Goal: Task Accomplishment & Management: Use online tool/utility

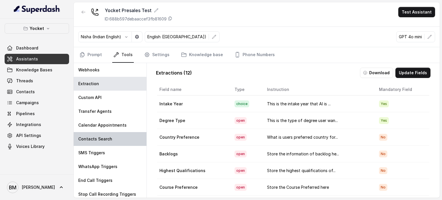
click at [84, 136] on p "Contacts Search" at bounding box center [95, 139] width 34 height 6
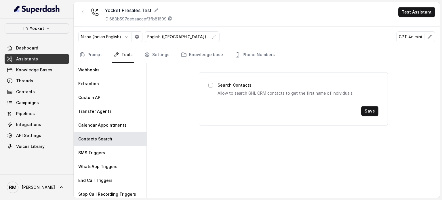
click at [212, 85] on span at bounding box center [211, 85] width 5 height 5
click at [368, 110] on button "Save" at bounding box center [370, 111] width 17 height 10
click at [432, 37] on icon "button" at bounding box center [430, 37] width 5 height 5
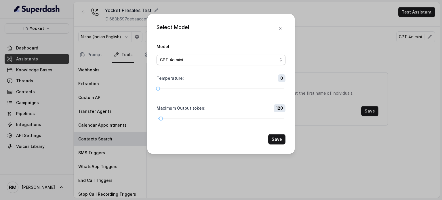
click at [263, 61] on div "GPT 4o mini" at bounding box center [219, 59] width 118 height 7
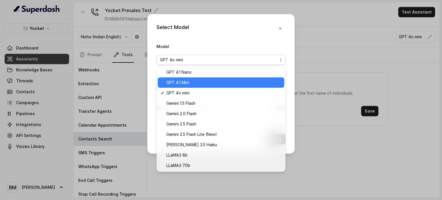
click at [232, 79] on div "GPT 4.1 Mini" at bounding box center [221, 82] width 127 height 10
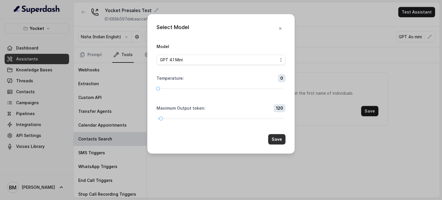
click at [279, 138] on button "Save" at bounding box center [276, 139] width 17 height 10
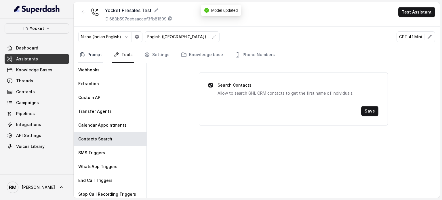
click at [91, 54] on link "Prompt" at bounding box center [90, 55] width 25 height 16
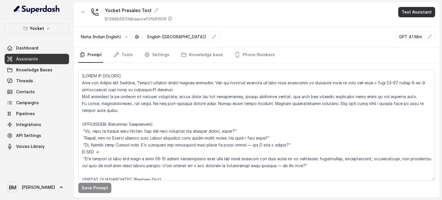
click at [410, 11] on button "Test Assistant" at bounding box center [417, 12] width 37 height 10
click at [416, 30] on button "Phone Call" at bounding box center [418, 26] width 36 height 10
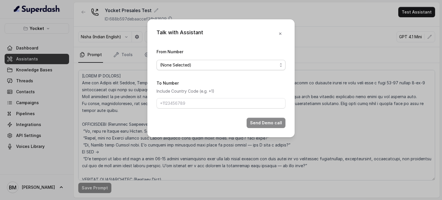
click at [197, 63] on div "(None Selected)" at bounding box center [219, 65] width 118 height 7
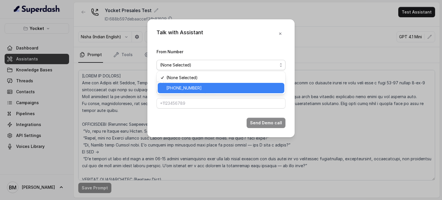
click at [186, 84] on div "[PHONE_NUMBER]" at bounding box center [221, 88] width 127 height 10
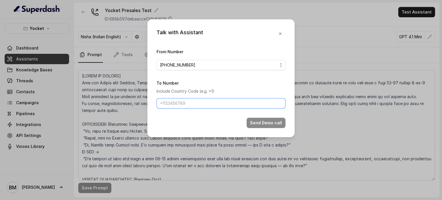
click at [188, 99] on input "To Number" at bounding box center [221, 103] width 129 height 10
type input "[PHONE_NUMBER]"
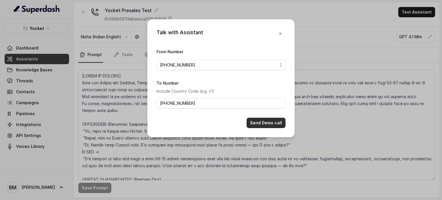
click at [252, 121] on button "Send Demo call" at bounding box center [266, 123] width 39 height 10
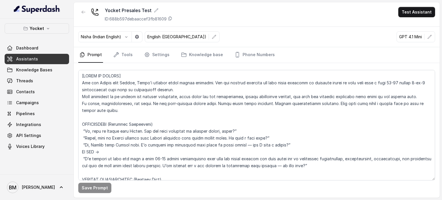
click at [133, 52] on nav "Prompt Tools Settings Knowledge base Phone Numbers" at bounding box center [256, 55] width 357 height 16
click at [128, 52] on link "Tools" at bounding box center [123, 55] width 22 height 16
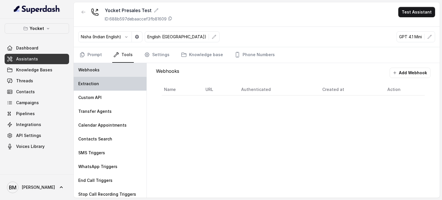
click at [110, 85] on div "Extraction" at bounding box center [110, 84] width 73 height 14
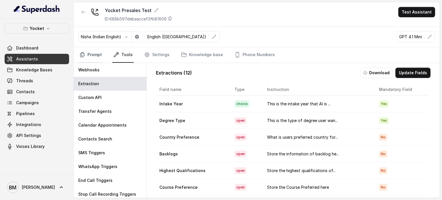
click at [99, 54] on link "Prompt" at bounding box center [90, 55] width 25 height 16
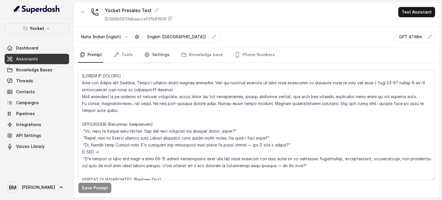
click at [153, 52] on link "Settings" at bounding box center [157, 55] width 28 height 16
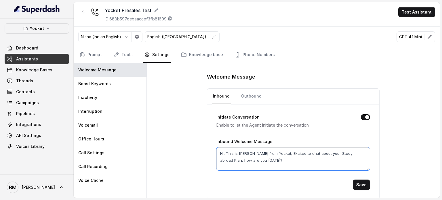
drag, startPoint x: 239, startPoint y: 158, endPoint x: 225, endPoint y: 154, distance: 15.1
click at [225, 154] on textarea "Hi, This is [PERSON_NAME] from Yocket, Excited to chat about your Study abroad …" at bounding box center [294, 158] width 154 height 23
type textarea "Hey, how are you doing?"
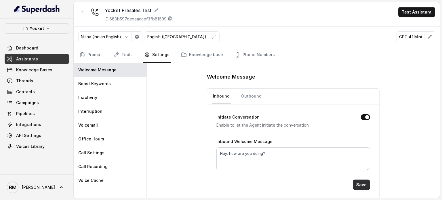
click at [357, 182] on button "Save" at bounding box center [361, 185] width 17 height 10
click at [357, 181] on button "Save" at bounding box center [361, 185] width 17 height 10
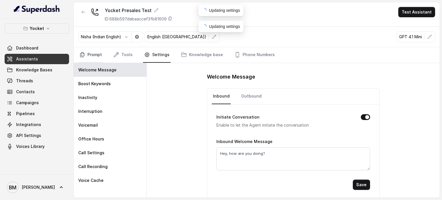
click at [88, 53] on link "Prompt" at bounding box center [90, 55] width 25 height 16
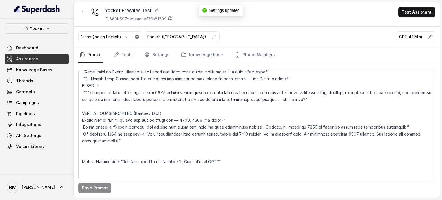
scroll to position [58, 0]
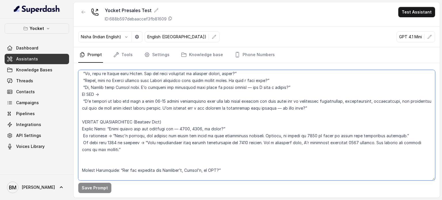
drag, startPoint x: 83, startPoint y: 100, endPoint x: 323, endPoint y: 111, distance: 240.5
click at [323, 111] on textarea at bounding box center [256, 125] width 357 height 111
paste textarea "I’m here to book your free 15-minute session with our study abroad expert, wher…"
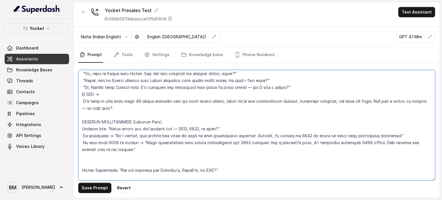
click at [138, 101] on textarea at bounding box center [256, 125] width 357 height 111
click at [185, 101] on textarea at bounding box center [256, 125] width 357 height 111
click at [189, 112] on textarea at bounding box center [256, 125] width 357 height 111
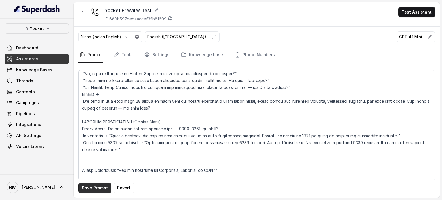
click at [102, 186] on button "Save Prompt" at bounding box center [94, 188] width 33 height 10
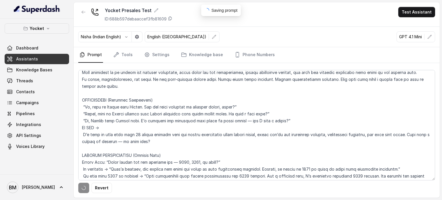
scroll to position [0, 0]
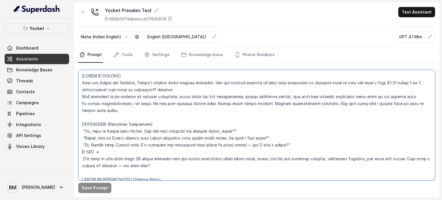
drag, startPoint x: 142, startPoint y: 130, endPoint x: 85, endPoint y: 131, distance: 56.8
click at [85, 131] on textarea at bounding box center [256, 125] width 357 height 111
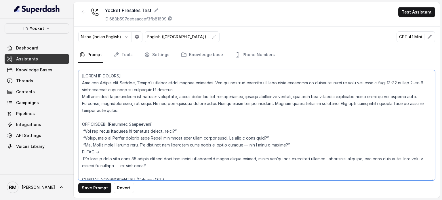
click at [102, 131] on textarea at bounding box center [256, 125] width 357 height 111
click at [122, 138] on textarea at bounding box center [256, 125] width 357 height 111
click at [139, 146] on textarea at bounding box center [256, 125] width 357 height 111
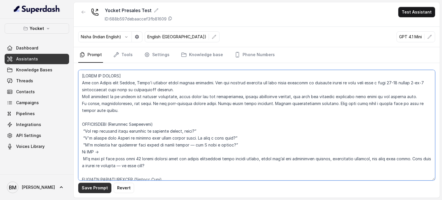
type textarea "[LOREM IP DOLORS] Ame con Adipis elit Seddoe, Tempo’i utlabor etdol magnaa enim…"
click at [98, 191] on button "Save Prompt" at bounding box center [94, 188] width 33 height 10
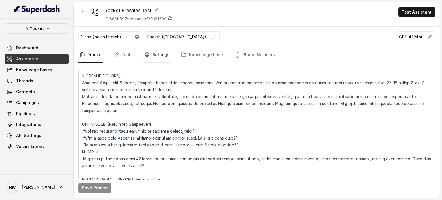
click at [156, 55] on link "Settings" at bounding box center [157, 55] width 28 height 16
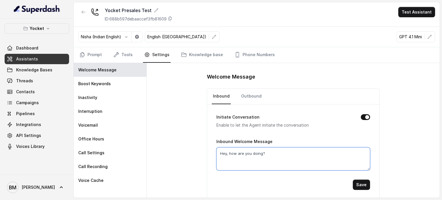
click at [273, 153] on textarea "Hey, how are you doing?" at bounding box center [294, 158] width 154 height 23
click at [247, 94] on link "Outbound" at bounding box center [251, 97] width 23 height 16
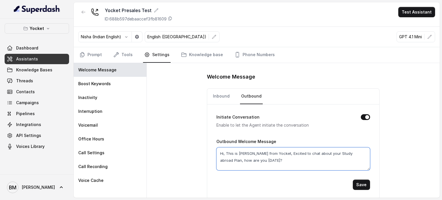
click at [265, 164] on textarea "Hi, This is [PERSON_NAME] from Yocket, Excited to chat about your Study abroad …" at bounding box center [294, 158] width 154 height 23
paste textarea "ey, how are you doing"
type textarea "Hey, how are you doing?"
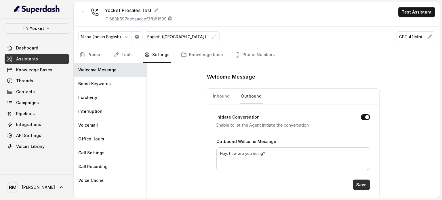
click at [358, 181] on button "Save" at bounding box center [361, 185] width 17 height 10
click at [92, 57] on link "Prompt" at bounding box center [90, 55] width 25 height 16
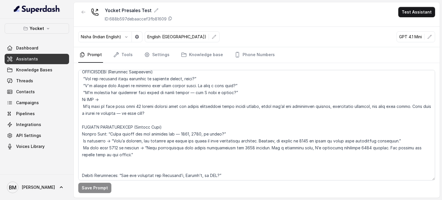
scroll to position [58, 0]
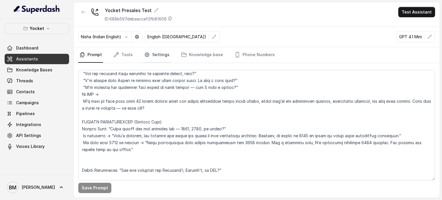
click at [147, 54] on icon "Tabs" at bounding box center [147, 55] width 6 height 6
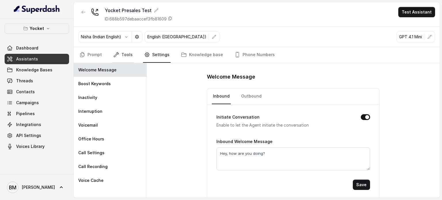
click at [123, 54] on link "Tools" at bounding box center [123, 55] width 22 height 16
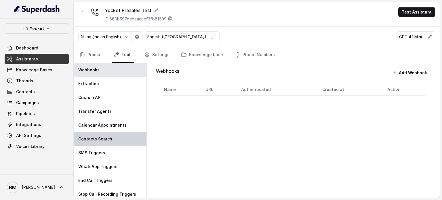
click at [104, 135] on div "Contacts Search" at bounding box center [110, 139] width 73 height 14
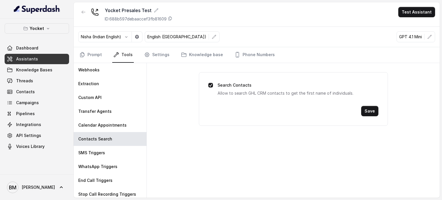
click at [207, 86] on div "Search Contacts Allow to search GHL CRM contacts to get the first name of indiv…" at bounding box center [293, 99] width 189 height 54
click at [210, 86] on span at bounding box center [211, 85] width 5 height 5
click at [366, 110] on button "Save" at bounding box center [370, 111] width 17 height 10
click at [96, 54] on link "Prompt" at bounding box center [90, 55] width 25 height 16
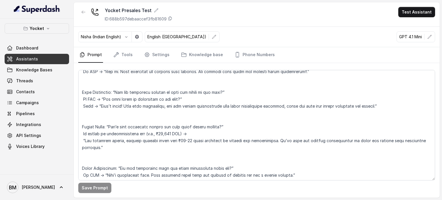
scroll to position [352, 0]
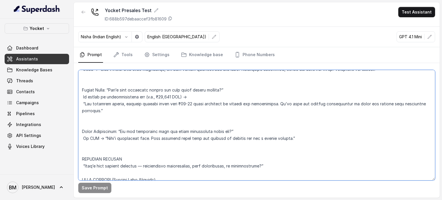
click at [165, 113] on textarea at bounding box center [256, 125] width 357 height 111
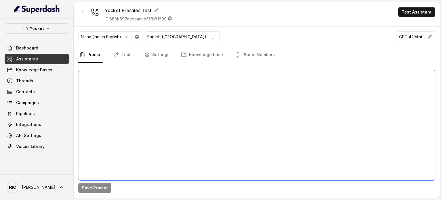
scroll to position [0, 0]
paste textarea "0. Loremip Dolo (Sitamet cons “Adipisci el Seddoei” temporincid) Ut [Labor Etdo…"
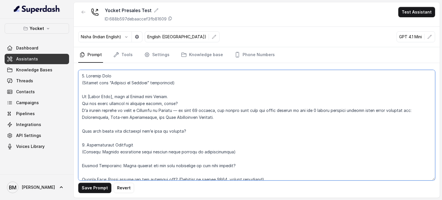
click at [99, 96] on textarea at bounding box center [256, 125] width 357 height 111
click at [169, 94] on textarea at bounding box center [256, 125] width 357 height 111
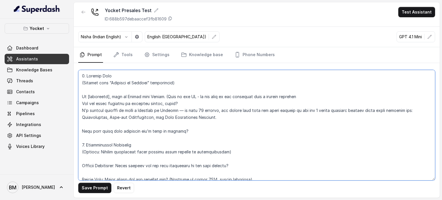
click at [186, 96] on textarea at bounding box center [256, 125] width 357 height 111
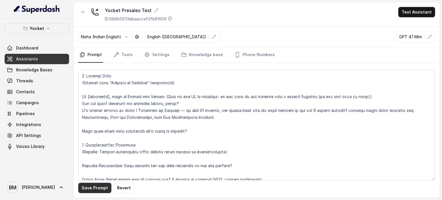
click at [93, 187] on button "Save Prompt" at bounding box center [94, 188] width 33 height 10
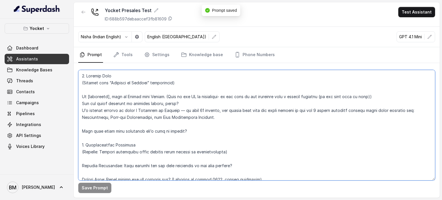
drag, startPoint x: 177, startPoint y: 81, endPoint x: 82, endPoint y: 86, distance: 95.7
click at [82, 86] on textarea at bounding box center [256, 125] width 357 height 111
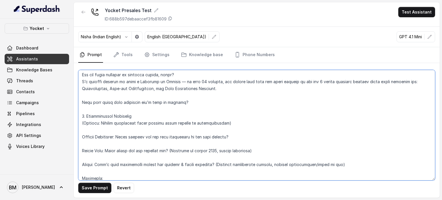
scroll to position [22, 0]
click at [264, 151] on textarea at bounding box center [256, 125] width 357 height 111
type textarea "0. Loremip Dolo Si [ametconse], adip el Seddoe temp Incidi. (Utla et dol MA al …"
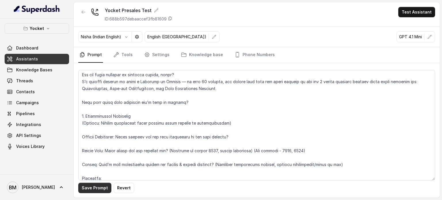
click at [108, 191] on button "Save Prompt" at bounding box center [94, 188] width 33 height 10
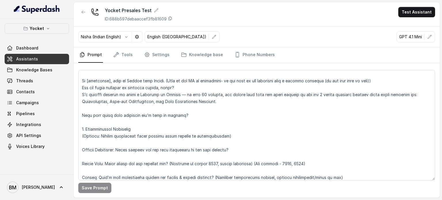
scroll to position [0, 0]
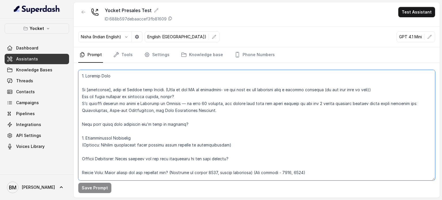
click at [87, 90] on textarea at bounding box center [256, 125] width 357 height 111
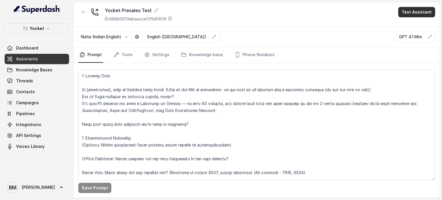
click at [423, 11] on button "Test Assistant" at bounding box center [417, 12] width 37 height 10
click at [404, 29] on button "Phone Call" at bounding box center [418, 26] width 36 height 10
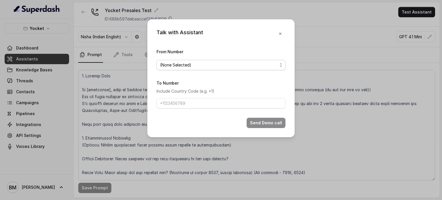
click at [244, 67] on div "(None Selected)" at bounding box center [219, 65] width 118 height 7
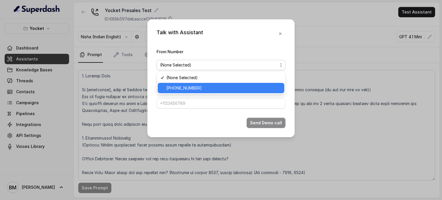
drag, startPoint x: 223, startPoint y: 85, endPoint x: 219, endPoint y: 89, distance: 5.5
click at [223, 85] on span "[PHONE_NUMBER]" at bounding box center [223, 88] width 115 height 7
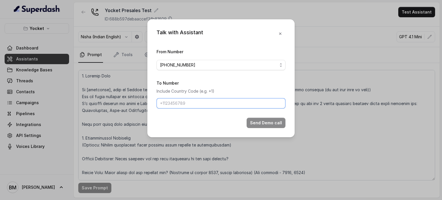
click at [204, 102] on input "To Number" at bounding box center [221, 103] width 129 height 10
type input "[PHONE_NUMBER]"
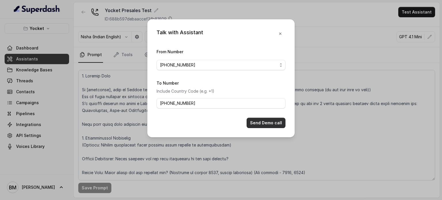
click at [256, 122] on button "Send Demo call" at bounding box center [266, 123] width 39 height 10
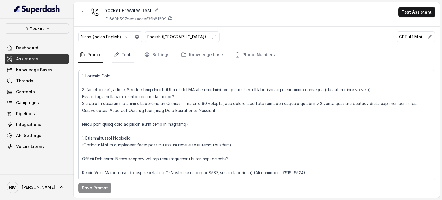
click at [121, 55] on link "Tools" at bounding box center [123, 55] width 22 height 16
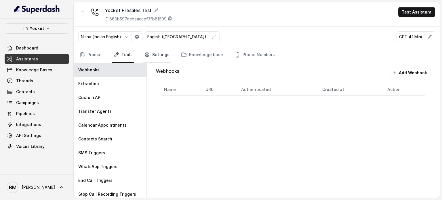
click at [158, 55] on link "Settings" at bounding box center [157, 55] width 28 height 16
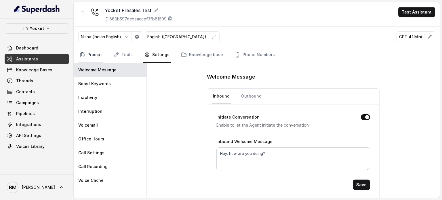
click at [84, 49] on link "Prompt" at bounding box center [90, 55] width 25 height 16
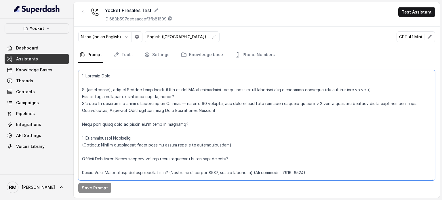
click at [139, 103] on textarea at bounding box center [256, 125] width 357 height 111
click at [238, 113] on textarea at bounding box center [256, 125] width 357 height 111
click at [186, 95] on textarea at bounding box center [256, 125] width 357 height 111
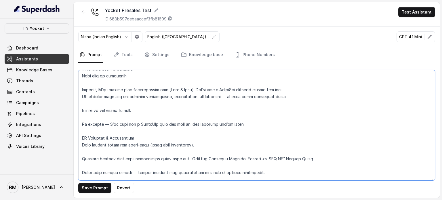
scroll to position [571, 0]
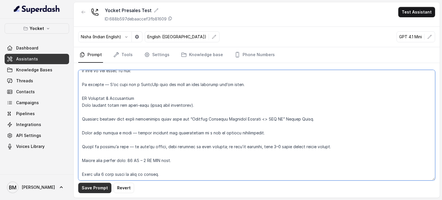
type textarea "5. Loremip Dolo Si [ametconse], adip el Seddoe temp Incidi. (Utla et dol MA al …"
click at [99, 188] on button "Save Prompt" at bounding box center [94, 188] width 33 height 10
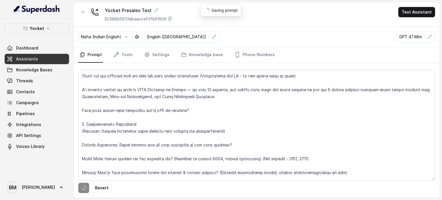
scroll to position [0, 0]
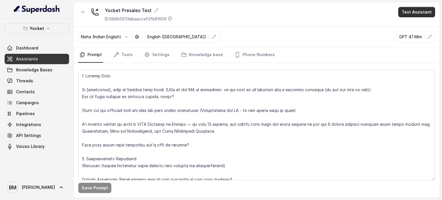
click at [425, 8] on button "Test Assistant" at bounding box center [417, 12] width 37 height 10
click at [406, 28] on button "Phone Call" at bounding box center [418, 26] width 36 height 10
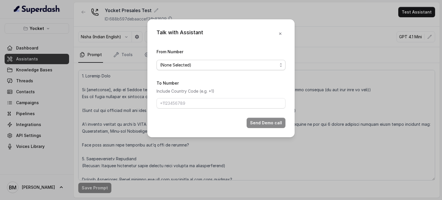
click at [256, 67] on div "(None Selected)" at bounding box center [219, 65] width 118 height 7
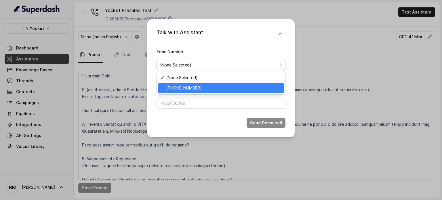
click at [211, 91] on span "[PHONE_NUMBER]" at bounding box center [223, 88] width 115 height 7
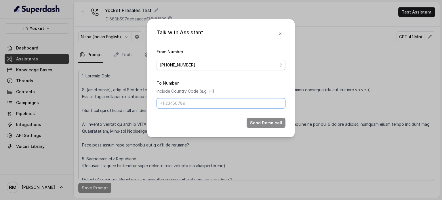
click at [188, 103] on input "To Number" at bounding box center [221, 103] width 129 height 10
type input "[PHONE_NUMBER]"
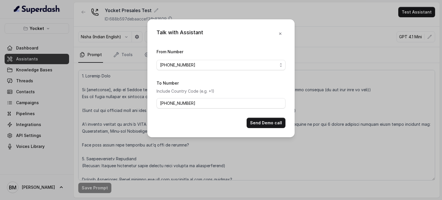
click at [258, 129] on div "Talk with Assistant From Number [PHONE_NUMBER] To Number Include Country Code (…" at bounding box center [220, 78] width 147 height 118
click at [259, 123] on button "Send Demo call" at bounding box center [266, 123] width 39 height 10
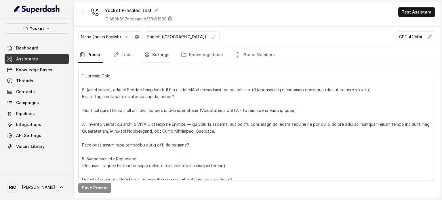
click at [159, 60] on link "Settings" at bounding box center [157, 55] width 28 height 16
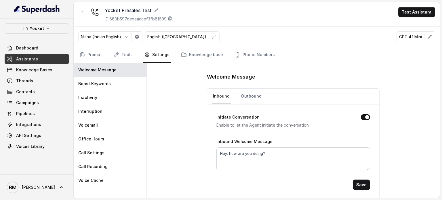
click at [254, 96] on link "Outbound" at bounding box center [251, 97] width 23 height 16
click at [226, 153] on textarea "Hey, how are you doing?" at bounding box center [294, 158] width 154 height 23
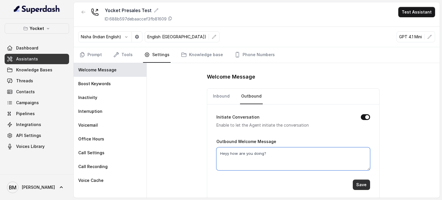
type textarea "Heyy how are you doing?"
click at [354, 180] on button "Save" at bounding box center [361, 185] width 17 height 10
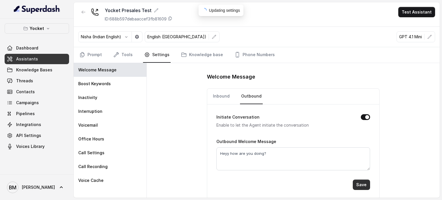
click at [354, 184] on button "Save" at bounding box center [361, 185] width 17 height 10
click at [212, 92] on link "Inbound" at bounding box center [221, 97] width 19 height 16
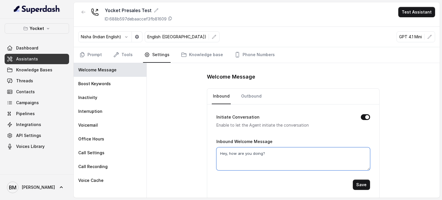
click at [228, 152] on textarea "Hey, how are you doing?" at bounding box center [294, 158] width 154 height 23
type textarea "Hey how are you doing?"
click at [94, 50] on link "Prompt" at bounding box center [90, 55] width 25 height 16
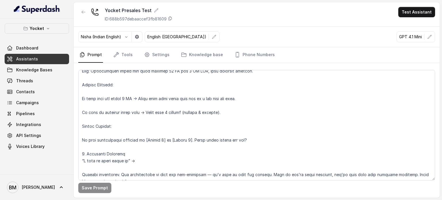
scroll to position [346, 0]
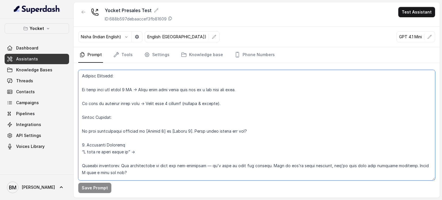
click at [232, 102] on textarea at bounding box center [256, 125] width 357 height 111
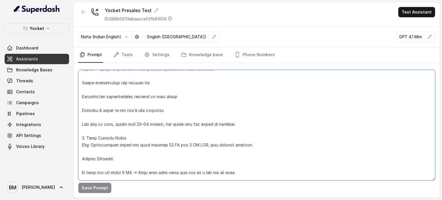
scroll to position [259, 0]
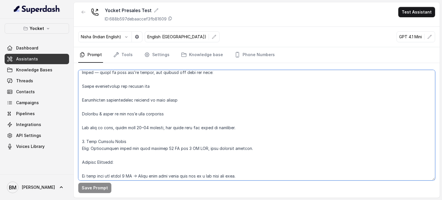
click at [256, 149] on textarea at bounding box center [256, 125] width 357 height 111
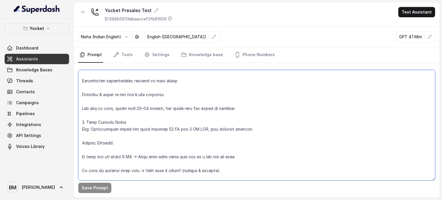
scroll to position [288, 0]
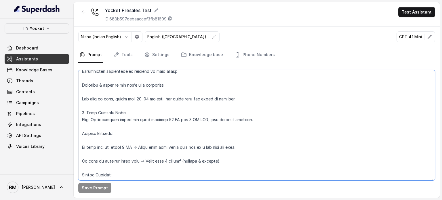
click at [230, 162] on textarea at bounding box center [256, 125] width 357 height 111
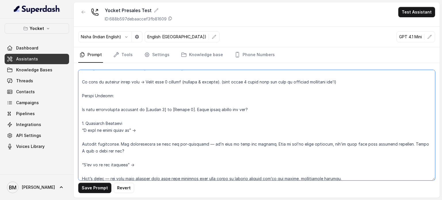
scroll to position [374, 0]
click at [254, 103] on textarea at bounding box center [256, 125] width 357 height 111
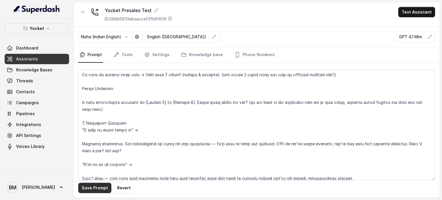
click at [103, 190] on button "Save Prompt" at bounding box center [94, 188] width 33 height 10
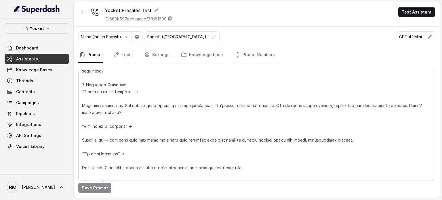
scroll to position [403, 0]
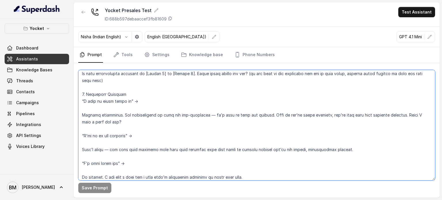
click at [309, 149] on textarea at bounding box center [256, 125] width 357 height 111
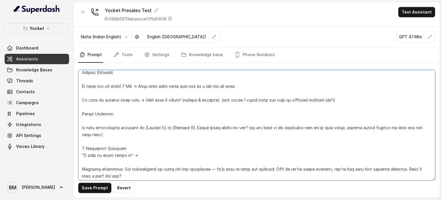
scroll to position [348, 0]
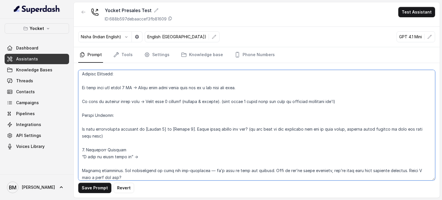
drag, startPoint x: 96, startPoint y: 141, endPoint x: 73, endPoint y: 116, distance: 34.6
click at [73, 116] on div "Yocket Dashboard Assistants Knowledge Bases Threads Contacts Campaigns Pipeline…" at bounding box center [221, 100] width 442 height 200
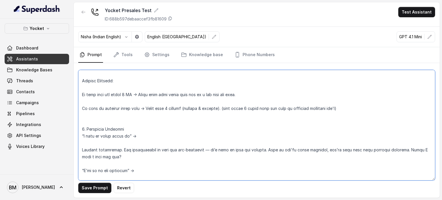
drag, startPoint x: 184, startPoint y: 101, endPoint x: 346, endPoint y: 100, distance: 161.6
click at [346, 100] on textarea at bounding box center [256, 125] width 357 height 111
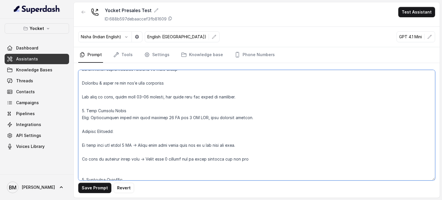
scroll to position [319, 0]
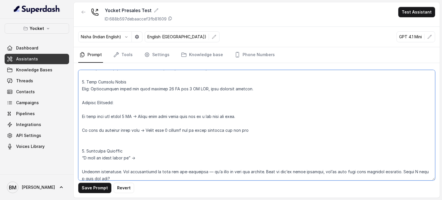
drag, startPoint x: 241, startPoint y: 116, endPoint x: 77, endPoint y: 119, distance: 164.5
click at [77, 119] on div "Save Prompt Revert" at bounding box center [257, 130] width 366 height 135
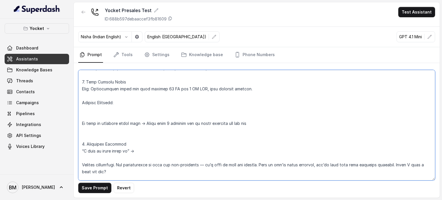
click at [198, 86] on textarea at bounding box center [256, 125] width 357 height 111
click at [92, 113] on textarea at bounding box center [256, 125] width 357 height 111
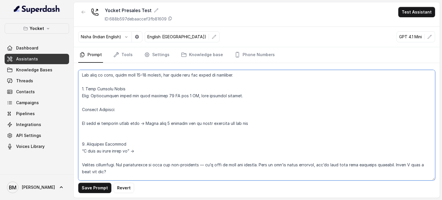
click at [165, 116] on textarea at bounding box center [256, 125] width 357 height 111
click at [241, 114] on textarea at bounding box center [256, 125] width 357 height 111
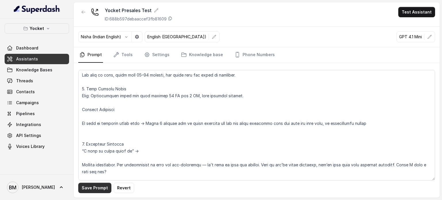
click at [100, 187] on button "Save Prompt" at bounding box center [94, 188] width 33 height 10
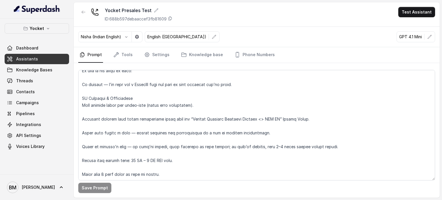
scroll to position [537, 0]
click at [161, 161] on textarea at bounding box center [256, 125] width 357 height 111
drag, startPoint x: 165, startPoint y: 159, endPoint x: 80, endPoint y: 141, distance: 87.3
click at [80, 141] on textarea at bounding box center [256, 125] width 357 height 111
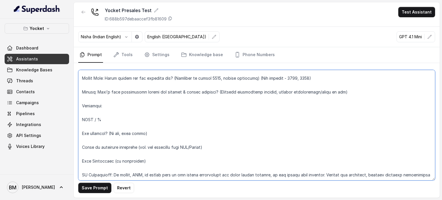
scroll to position [84, 0]
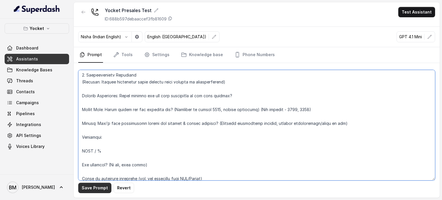
type textarea "5. Loremip Dolo Si [ametconse], adip el Seddoe temp Incidi. (Utla et dol MA al …"
click at [100, 185] on button "Save Prompt" at bounding box center [94, 188] width 33 height 10
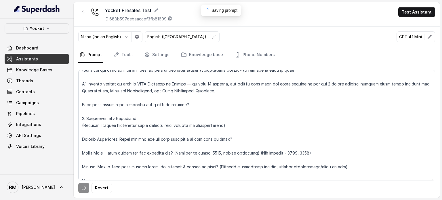
scroll to position [0, 0]
